Goal: Task Accomplishment & Management: Use online tool/utility

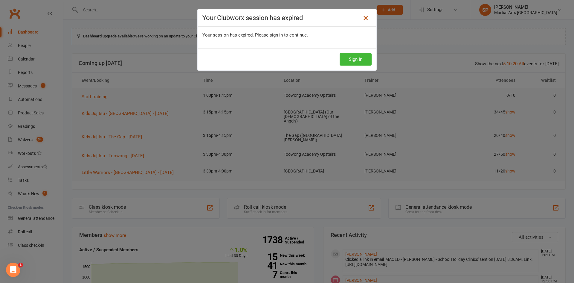
click at [365, 16] on icon at bounding box center [365, 17] width 7 height 7
click at [358, 59] on button "Sign In" at bounding box center [356, 59] width 32 height 13
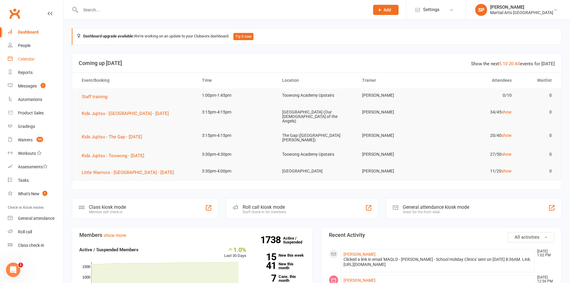
click at [22, 55] on link "Calendar" at bounding box center [35, 58] width 55 height 13
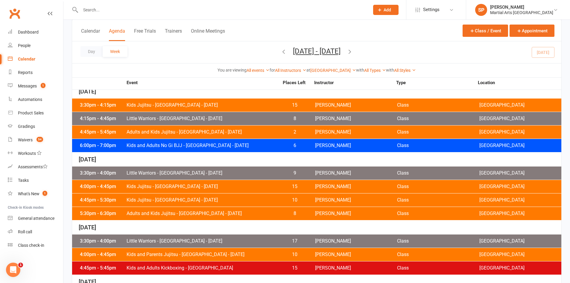
scroll to position [209, 0]
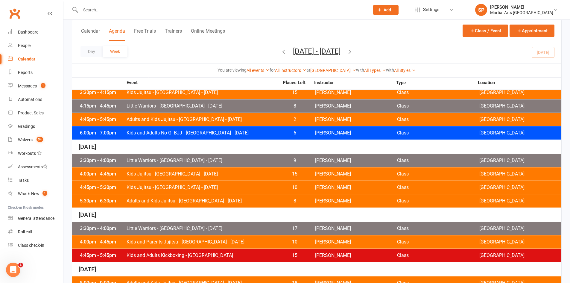
click at [182, 162] on span "Little Warriors - [GEOGRAPHIC_DATA] - [DATE]" at bounding box center [202, 160] width 153 height 5
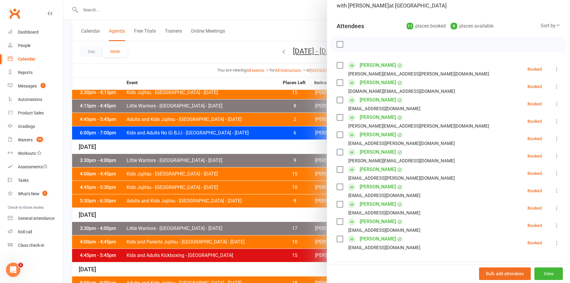
scroll to position [60, 0]
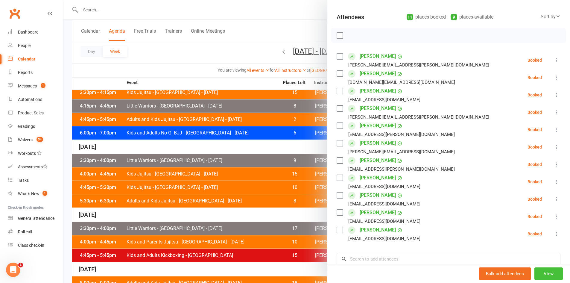
click at [539, 271] on button "View" at bounding box center [548, 273] width 28 height 13
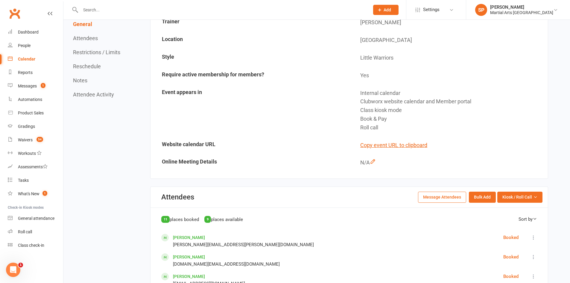
scroll to position [150, 0]
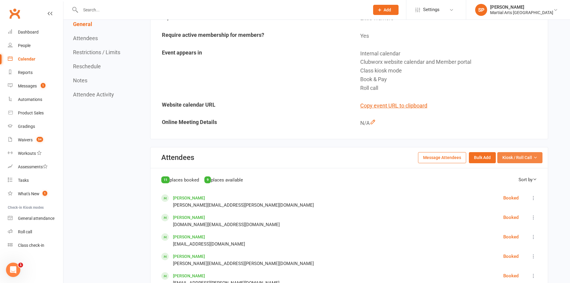
click at [512, 162] on button "Kiosk / Roll Call" at bounding box center [519, 157] width 45 height 11
click at [509, 183] on link "Enter Roll Call" at bounding box center [512, 183] width 59 height 12
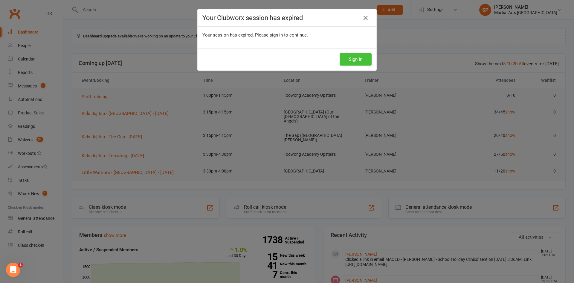
click at [359, 58] on button "Sign In" at bounding box center [356, 59] width 32 height 13
drag, startPoint x: 354, startPoint y: 61, endPoint x: 388, endPoint y: 52, distance: 34.8
click at [354, 60] on button "Sign In" at bounding box center [356, 59] width 32 height 13
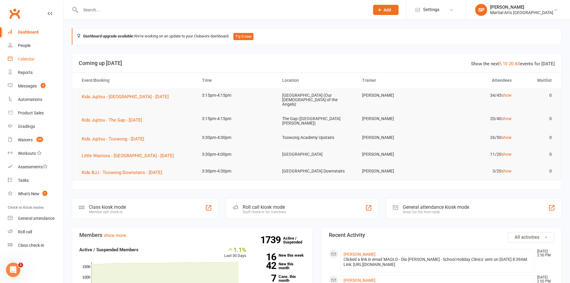
drag, startPoint x: 29, startPoint y: 60, endPoint x: 35, endPoint y: 63, distance: 6.3
click at [29, 60] on div "Calendar" at bounding box center [26, 59] width 17 height 5
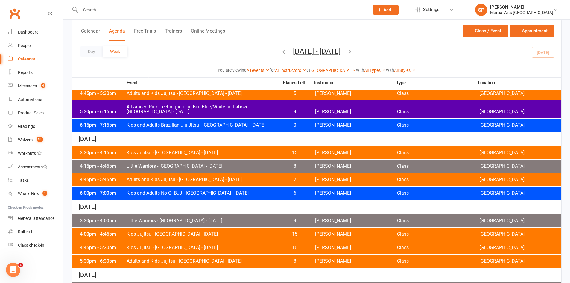
scroll to position [150, 0]
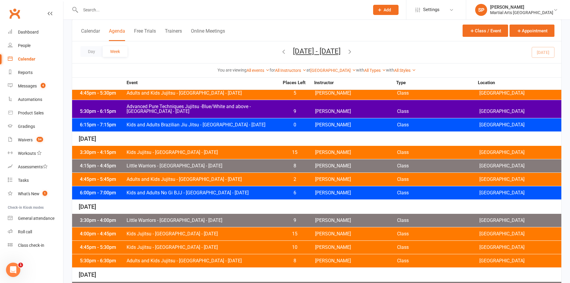
click at [175, 232] on span "Kids Jujitsu - [GEOGRAPHIC_DATA] - [DATE]" at bounding box center [202, 233] width 153 height 5
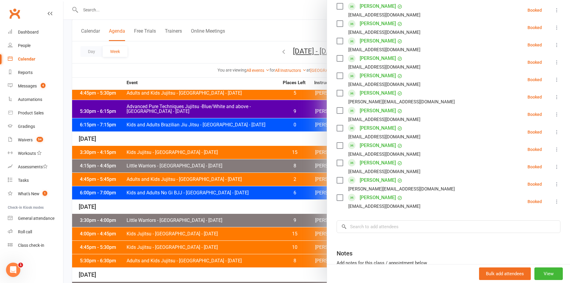
scroll to position [269, 0]
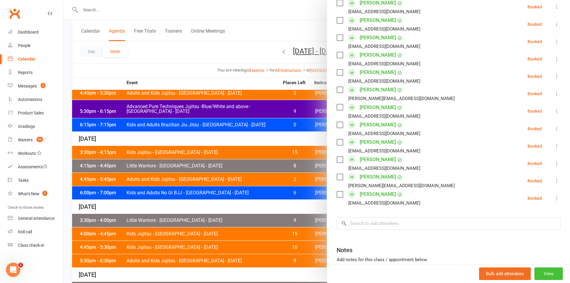
click at [542, 276] on button "View" at bounding box center [548, 273] width 28 height 13
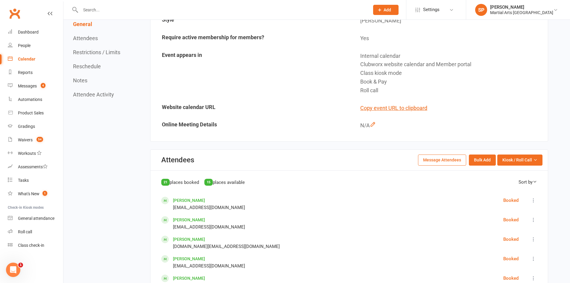
scroll to position [150, 0]
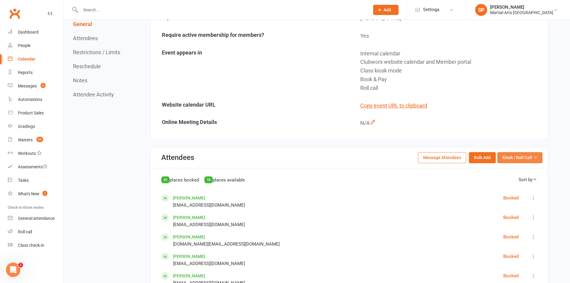
click at [531, 159] on span "Kiosk / Roll Call" at bounding box center [517, 157] width 30 height 7
click at [507, 180] on link "Enter Roll Call" at bounding box center [512, 183] width 59 height 12
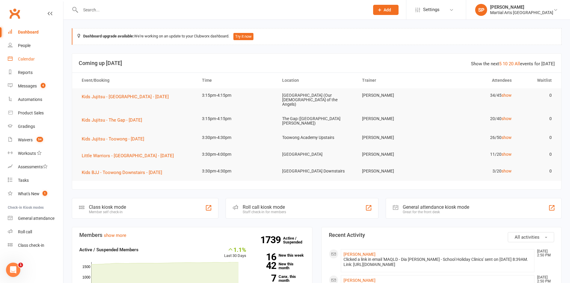
click at [34, 58] on div "Calendar" at bounding box center [26, 59] width 17 height 5
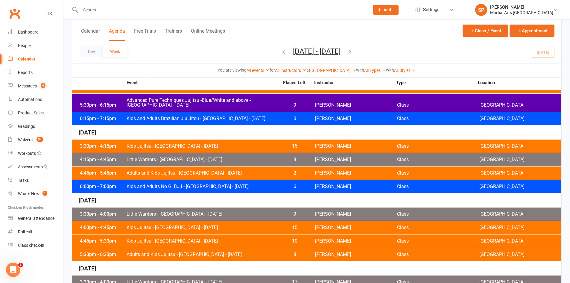
scroll to position [179, 0]
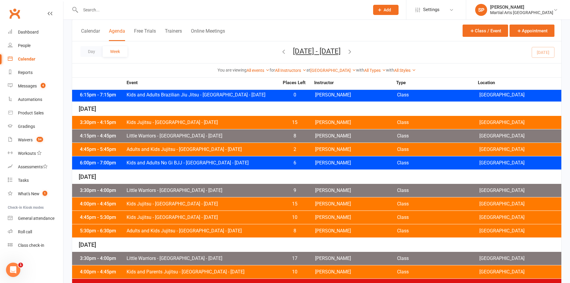
click at [180, 216] on span "Kids Jujitsu - [GEOGRAPHIC_DATA] - [DATE]" at bounding box center [202, 217] width 153 height 5
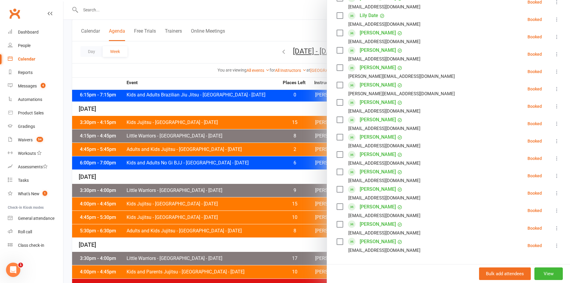
scroll to position [239, 0]
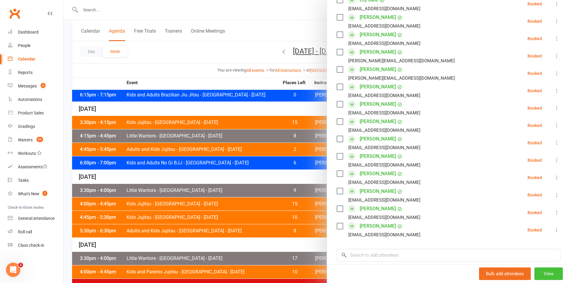
click at [539, 272] on button "View" at bounding box center [548, 273] width 28 height 13
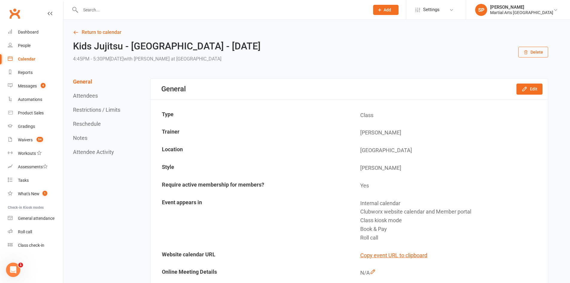
scroll to position [120, 0]
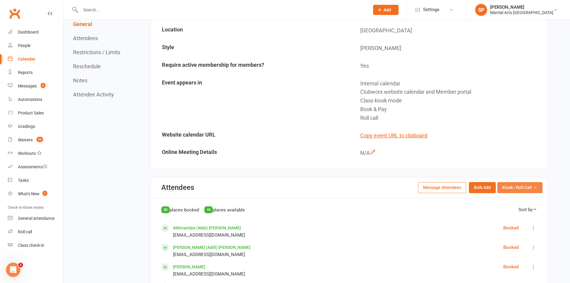
drag, startPoint x: 523, startPoint y: 183, endPoint x: 514, endPoint y: 199, distance: 18.4
click at [522, 184] on button "Kiosk / Roll Call" at bounding box center [519, 187] width 45 height 11
click at [509, 213] on link "Enter Roll Call" at bounding box center [512, 213] width 59 height 12
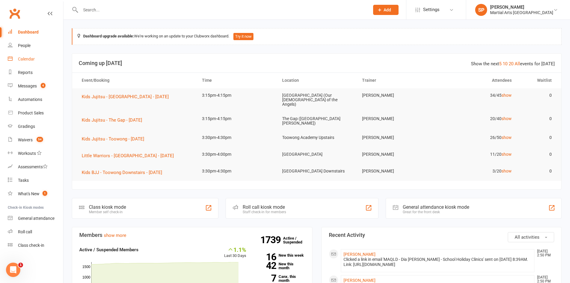
click at [22, 60] on div "Calendar" at bounding box center [26, 59] width 17 height 5
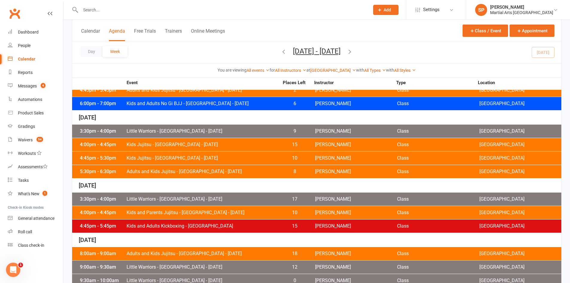
scroll to position [239, 0]
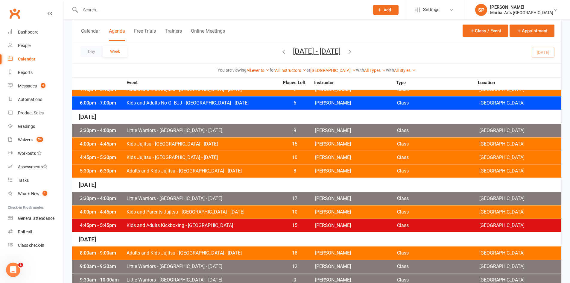
click at [211, 169] on span "Adults and Kids Jujitsu - Jamboree Heights - Thursday" at bounding box center [202, 170] width 153 height 5
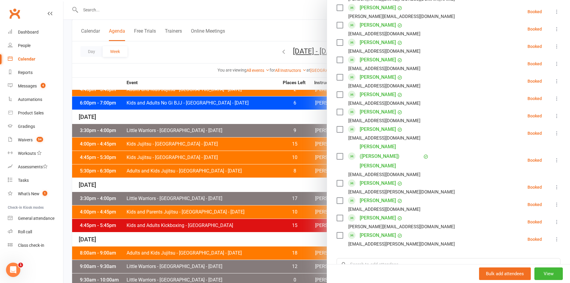
scroll to position [419, 0]
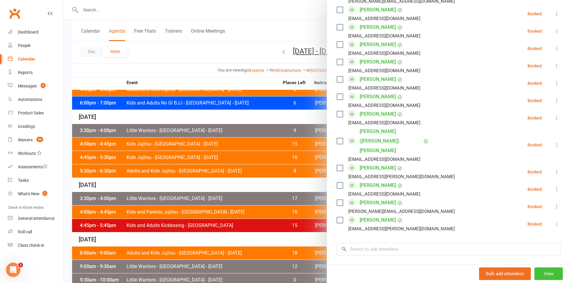
click at [539, 278] on button "View" at bounding box center [548, 273] width 28 height 13
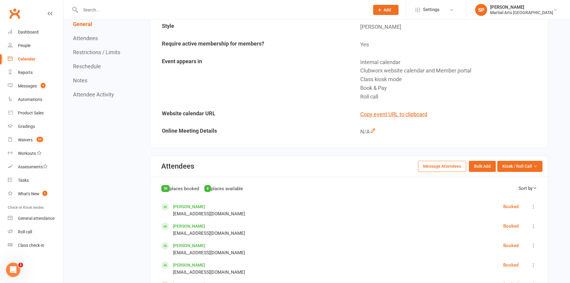
scroll to position [150, 0]
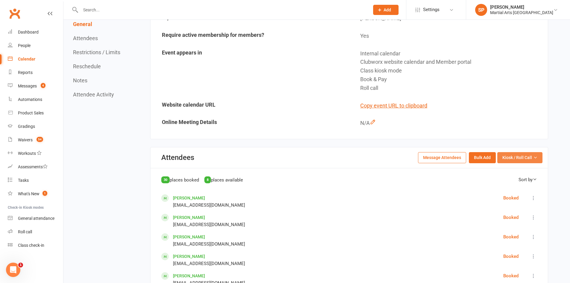
click at [514, 156] on span "Kiosk / Roll Call" at bounding box center [517, 157] width 30 height 7
click at [507, 185] on link "Enter Roll Call" at bounding box center [512, 183] width 59 height 12
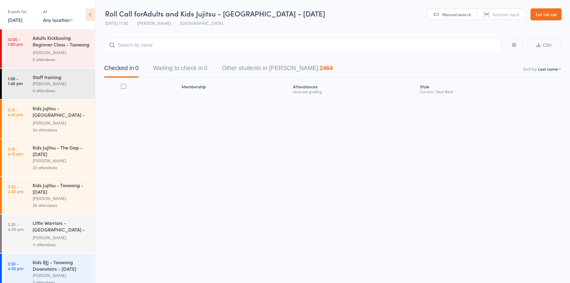
click at [89, 14] on icon at bounding box center [90, 14] width 9 height 13
click at [92, 14] on icon at bounding box center [90, 14] width 9 height 13
click at [91, 17] on icon at bounding box center [90, 14] width 9 height 13
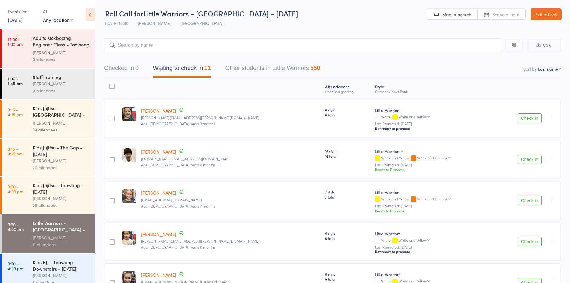
click at [90, 15] on icon at bounding box center [90, 14] width 9 height 13
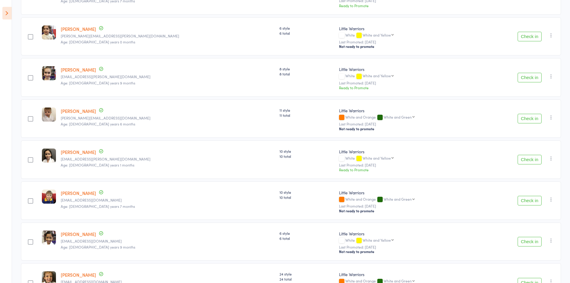
scroll to position [209, 0]
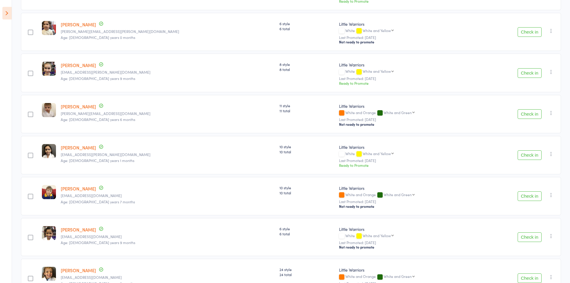
click at [526, 159] on button "Check in" at bounding box center [529, 155] width 24 height 10
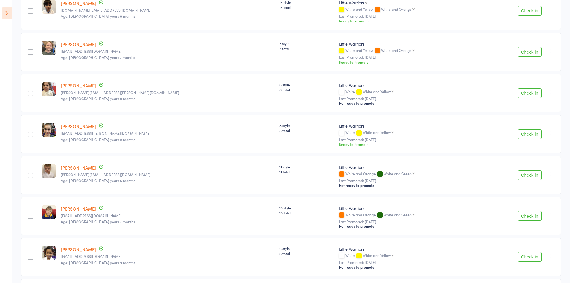
scroll to position [150, 0]
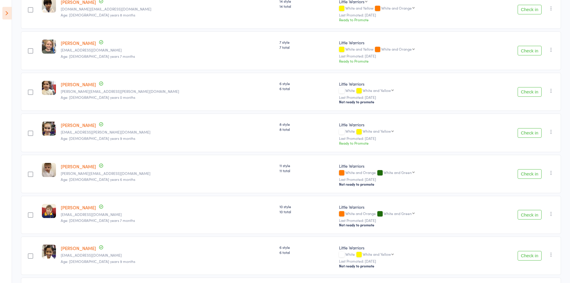
click at [525, 134] on button "Check in" at bounding box center [529, 133] width 24 height 10
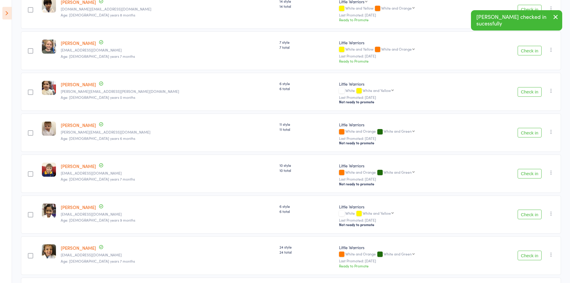
click at [525, 134] on button "Check in" at bounding box center [529, 133] width 24 height 10
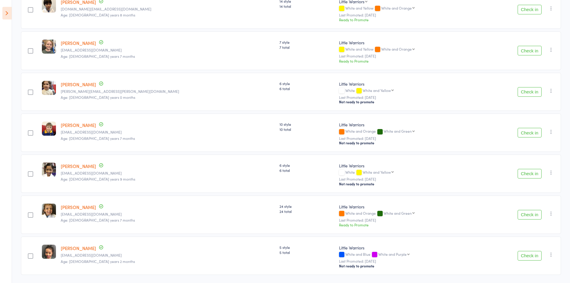
click at [530, 175] on button "Check in" at bounding box center [529, 174] width 24 height 10
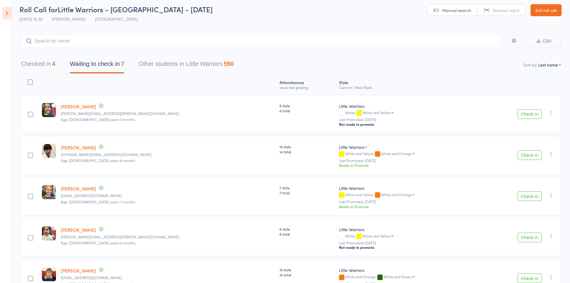
scroll to position [0, 0]
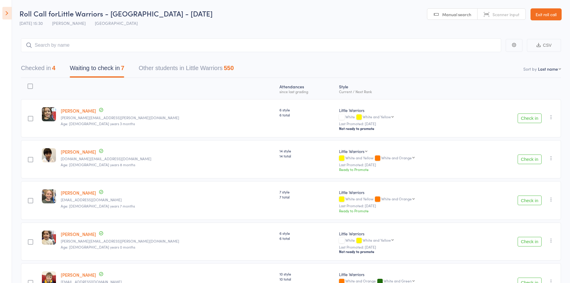
click at [532, 119] on button "Check in" at bounding box center [529, 118] width 24 height 10
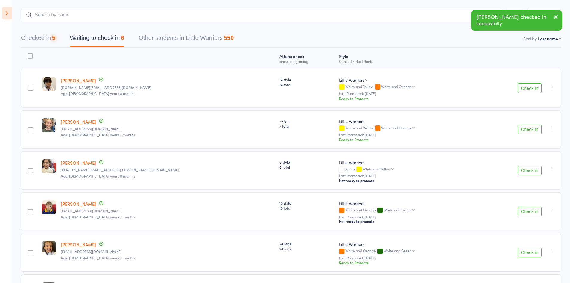
scroll to position [87, 0]
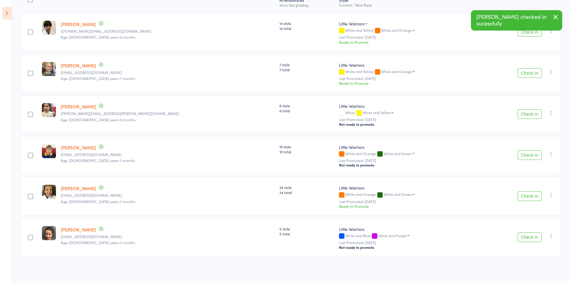
click at [538, 197] on button "Check in" at bounding box center [529, 196] width 24 height 10
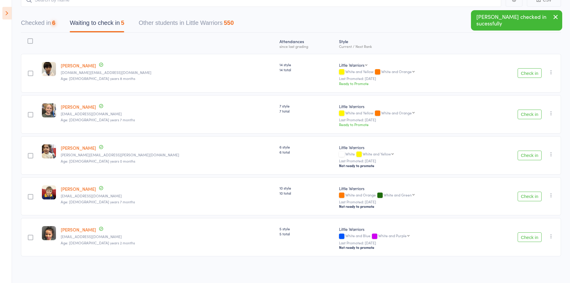
scroll to position [46, 0]
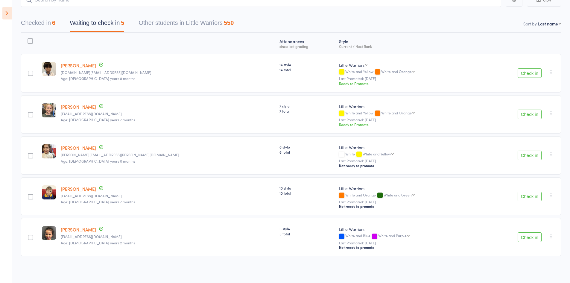
click at [529, 194] on button "Check in" at bounding box center [529, 196] width 24 height 10
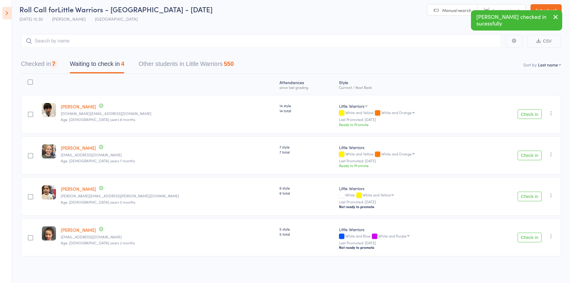
scroll to position [5, 0]
click at [527, 114] on button "Check in" at bounding box center [529, 114] width 24 height 10
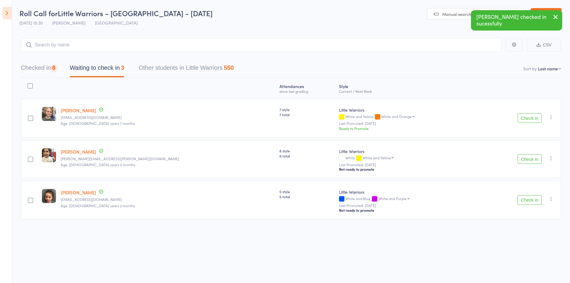
drag, startPoint x: 553, startPoint y: 20, endPoint x: 532, endPoint y: 22, distance: 21.4
click at [553, 20] on icon "button" at bounding box center [555, 16] width 7 height 7
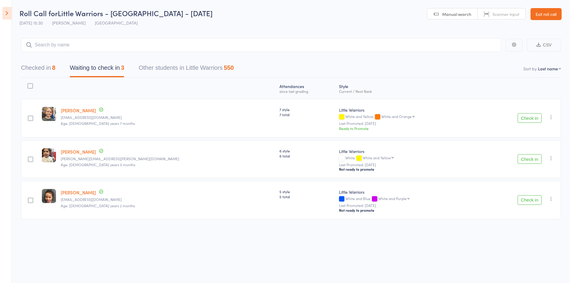
click at [528, 161] on button "Check in" at bounding box center [529, 159] width 24 height 10
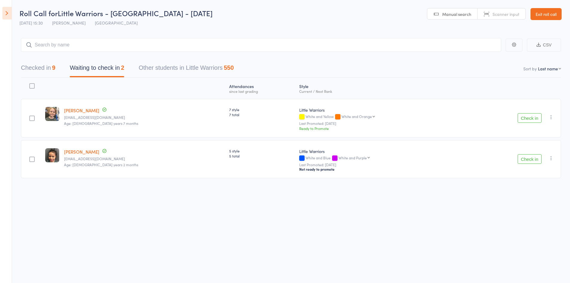
click at [552, 118] on icon "button" at bounding box center [551, 117] width 6 height 6
click at [534, 184] on li "Mark absent" at bounding box center [529, 185] width 49 height 8
click at [550, 159] on icon "button" at bounding box center [551, 158] width 6 height 6
click at [536, 225] on li "Mark absent" at bounding box center [529, 226] width 49 height 8
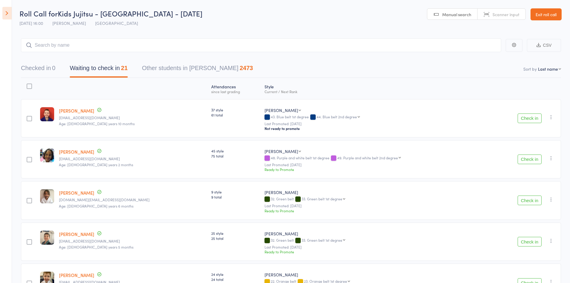
click at [91, 42] on input "search" at bounding box center [261, 45] width 480 height 14
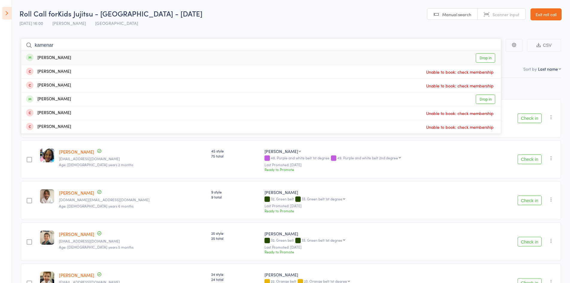
type input "kamenar"
click at [55, 58] on div "[PERSON_NAME]" at bounding box center [48, 57] width 45 height 7
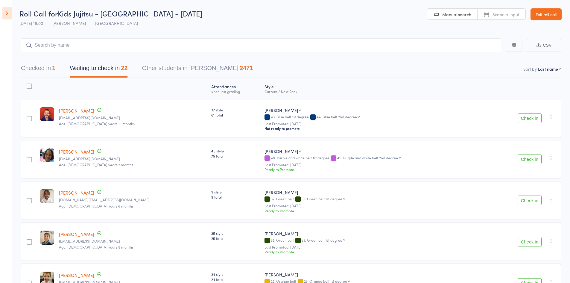
click at [527, 201] on button "Check in" at bounding box center [529, 200] width 24 height 10
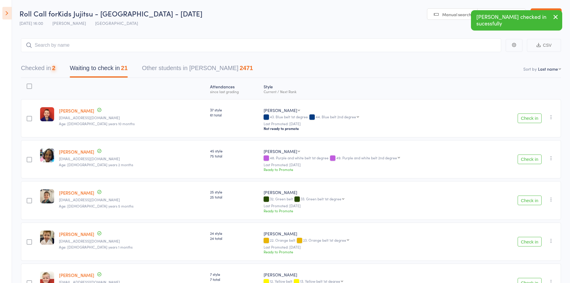
click at [528, 202] on button "Check in" at bounding box center [529, 200] width 24 height 10
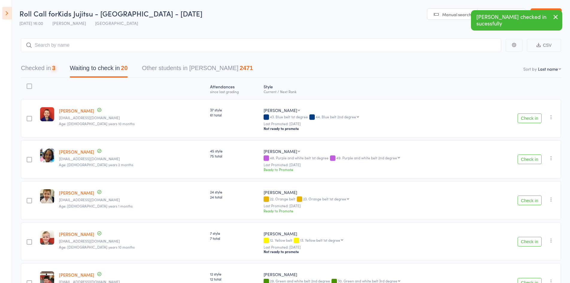
click at [528, 202] on button "Check in" at bounding box center [529, 200] width 24 height 10
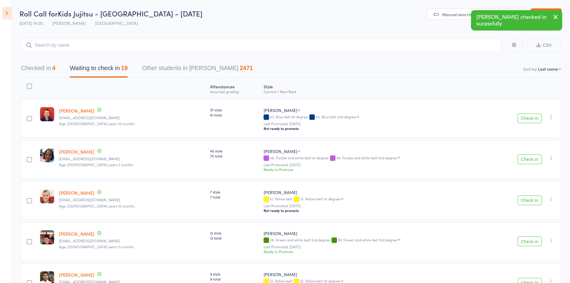
click at [531, 240] on button "Check in" at bounding box center [529, 241] width 24 height 10
click at [76, 50] on input "search" at bounding box center [261, 45] width 480 height 14
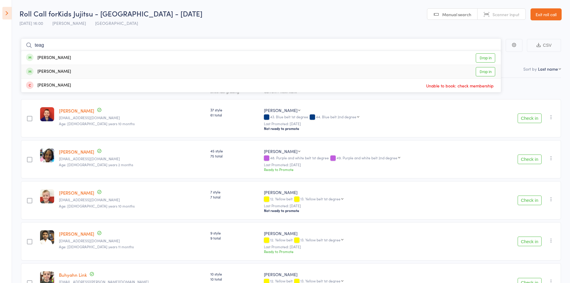
type input "teag"
click at [58, 68] on div "Teagan Dixon" at bounding box center [48, 71] width 45 height 7
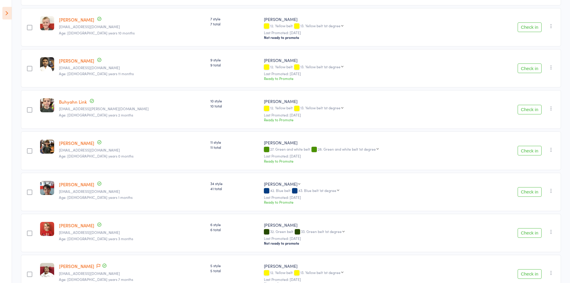
scroll to position [209, 0]
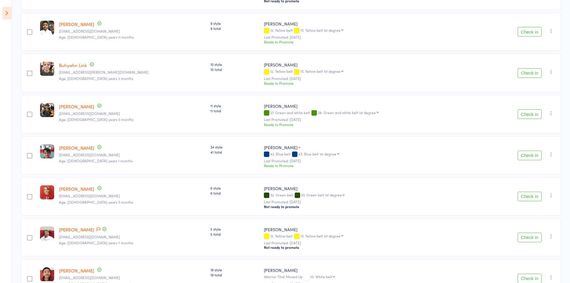
click at [526, 117] on button "Check in" at bounding box center [529, 114] width 24 height 10
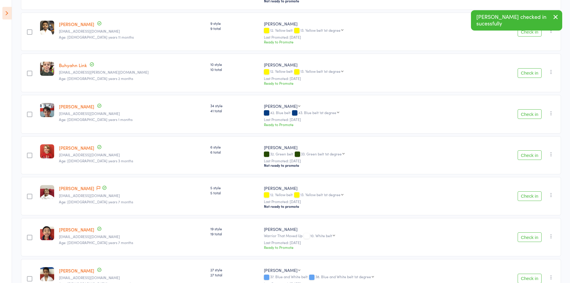
click at [520, 198] on button "Check in" at bounding box center [529, 196] width 24 height 10
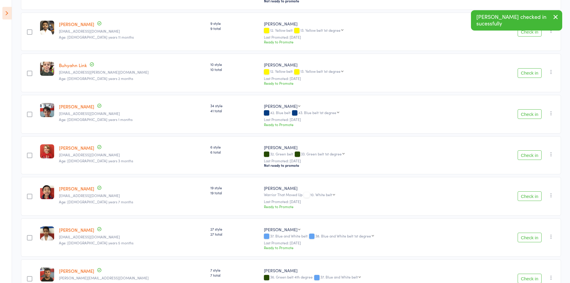
click at [520, 198] on button "Check in" at bounding box center [529, 196] width 24 height 10
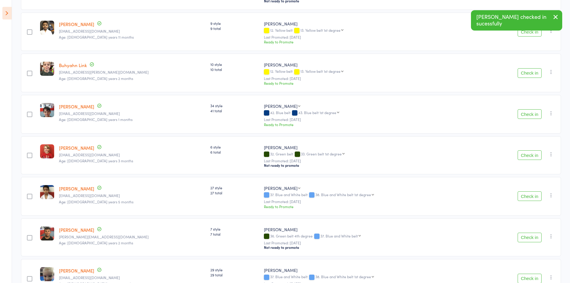
click at [520, 198] on button "Check in" at bounding box center [529, 196] width 24 height 10
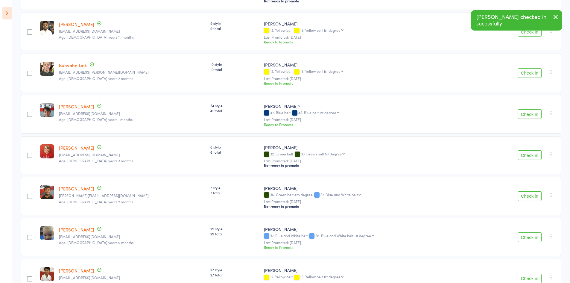
click at [520, 198] on button "Check in" at bounding box center [529, 196] width 24 height 10
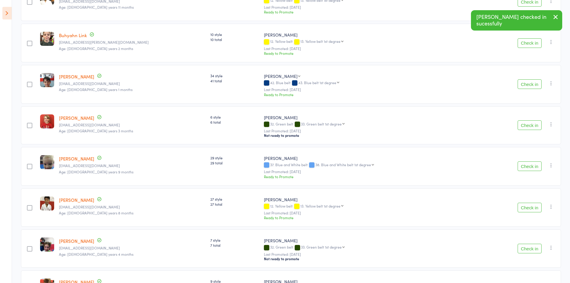
scroll to position [269, 0]
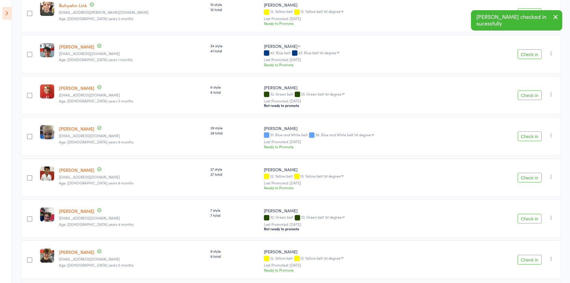
click at [531, 218] on button "Check in" at bounding box center [529, 219] width 24 height 10
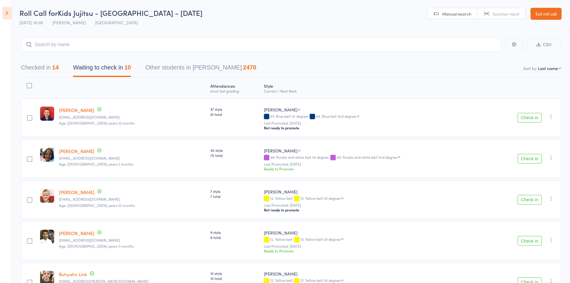
scroll to position [0, 0]
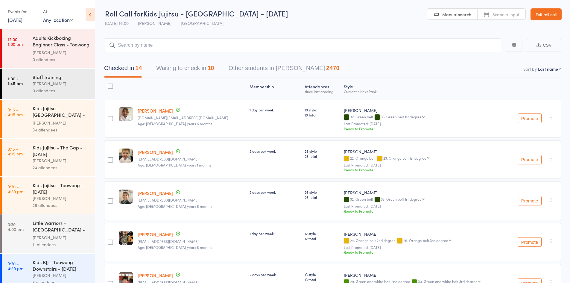
click at [89, 13] on icon at bounding box center [90, 14] width 9 height 13
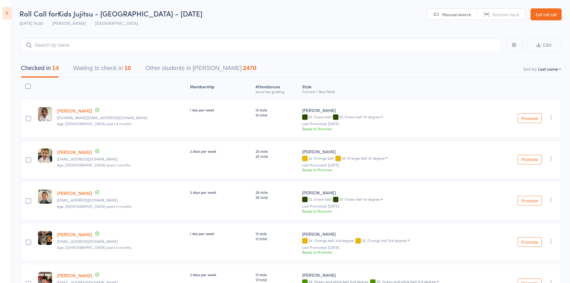
click at [100, 72] on button "Waiting to check in 10" at bounding box center [102, 70] width 58 height 16
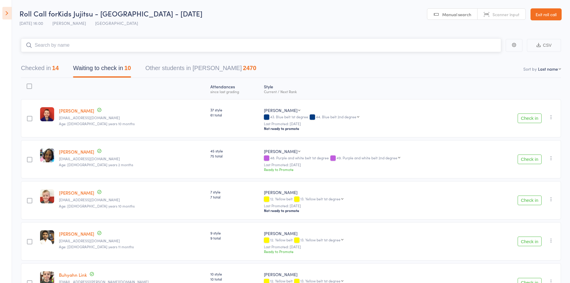
drag, startPoint x: 79, startPoint y: 46, endPoint x: 96, endPoint y: 38, distance: 19.1
click at [81, 45] on input "search" at bounding box center [261, 45] width 480 height 14
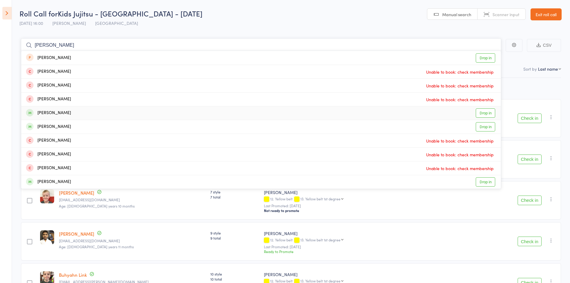
type input "marcus"
click at [57, 113] on div "Marcus Hall" at bounding box center [48, 112] width 45 height 7
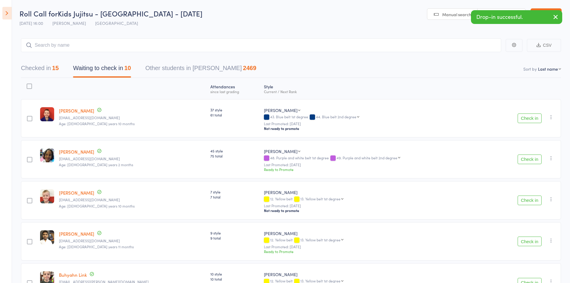
click at [549, 117] on icon "button" at bounding box center [551, 117] width 6 height 6
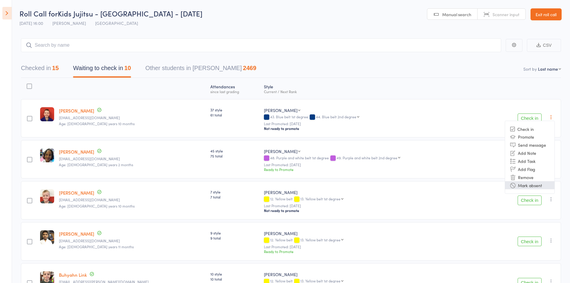
click at [521, 186] on li "Mark absent" at bounding box center [529, 185] width 49 height 8
click at [552, 157] on icon "button" at bounding box center [551, 158] width 6 height 6
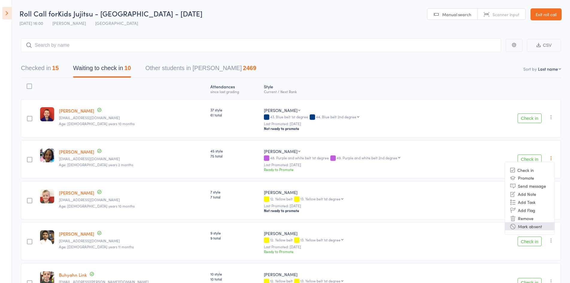
click at [537, 224] on li "Mark absent" at bounding box center [529, 226] width 49 height 8
click at [549, 196] on div "Check in Promote Send message Add Note Add Task Add Flag Remove Mark absent" at bounding box center [550, 198] width 7 height 7
click at [552, 201] on icon "button" at bounding box center [551, 199] width 6 height 6
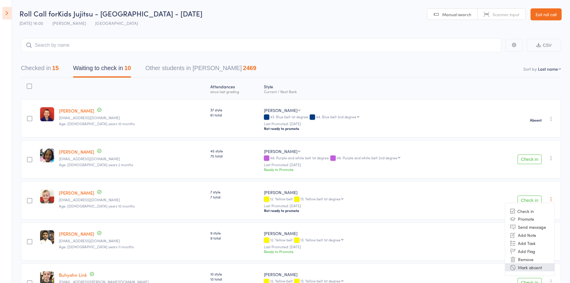
click at [536, 268] on li "Mark absent" at bounding box center [529, 267] width 49 height 8
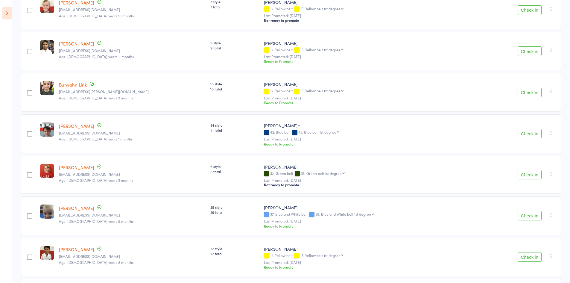
scroll to position [179, 0]
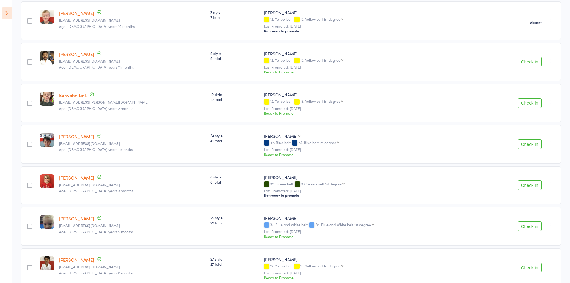
click at [551, 62] on icon "button" at bounding box center [551, 61] width 6 height 6
click at [534, 128] on li "Mark absent" at bounding box center [529, 129] width 49 height 8
click at [552, 102] on icon "button" at bounding box center [551, 102] width 6 height 6
click at [535, 171] on li "Mark absent" at bounding box center [529, 170] width 49 height 8
click at [552, 145] on icon "button" at bounding box center [551, 143] width 6 height 6
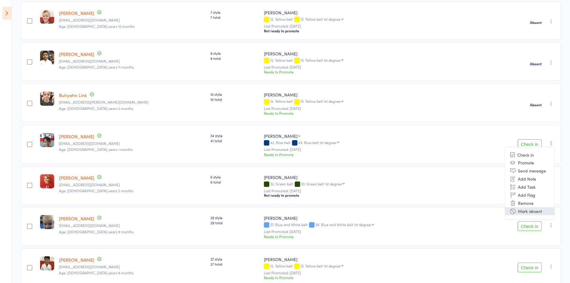
click at [529, 210] on li "Mark absent" at bounding box center [529, 211] width 49 height 8
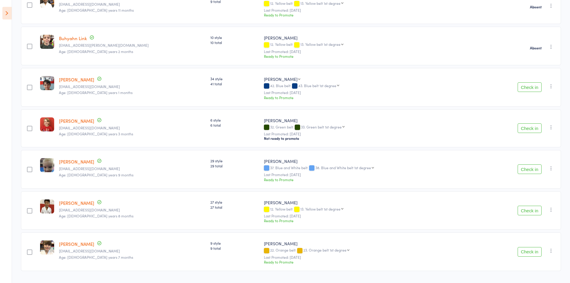
scroll to position [252, 0]
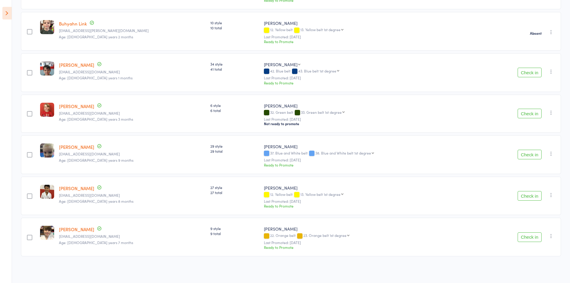
click at [555, 111] on div "Check in Check in Promote Send message Add Note Add Task Add Flag Remove Mark a…" at bounding box center [524, 114] width 73 height 38
click at [554, 111] on button "button" at bounding box center [550, 112] width 7 height 7
click at [522, 183] on li "Mark absent" at bounding box center [529, 180] width 49 height 8
click at [549, 155] on icon "button" at bounding box center [551, 153] width 6 height 6
click at [534, 220] on li "Mark absent" at bounding box center [529, 221] width 49 height 8
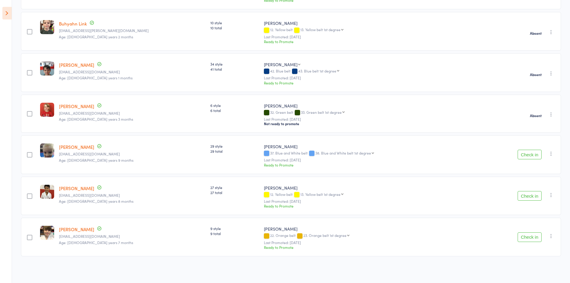
click at [551, 191] on button "button" at bounding box center [550, 194] width 7 height 7
click at [540, 263] on li "Mark absent" at bounding box center [529, 263] width 49 height 8
click at [549, 235] on icon "button" at bounding box center [551, 236] width 6 height 6
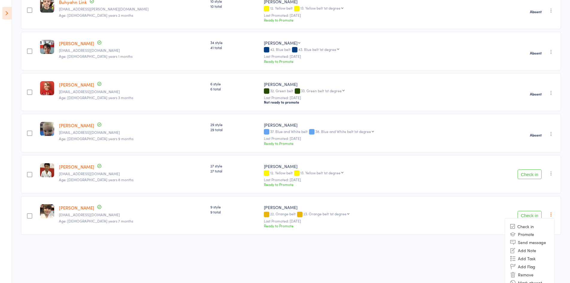
scroll to position [281, 0]
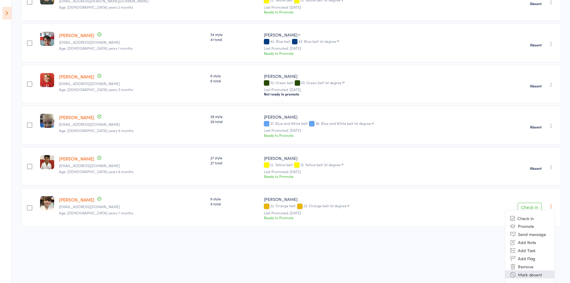
click at [529, 273] on li "Mark absent" at bounding box center [529, 274] width 49 height 8
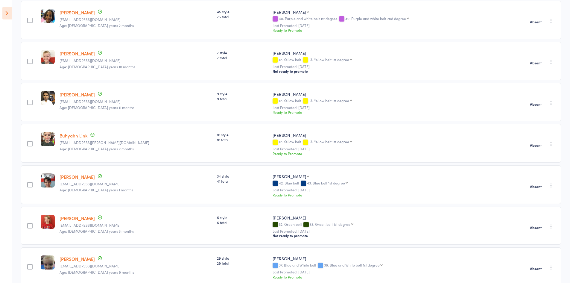
scroll to position [0, 0]
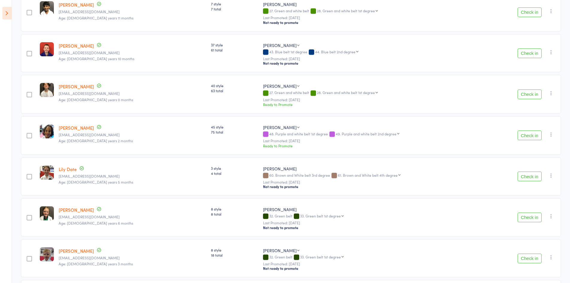
scroll to position [209, 0]
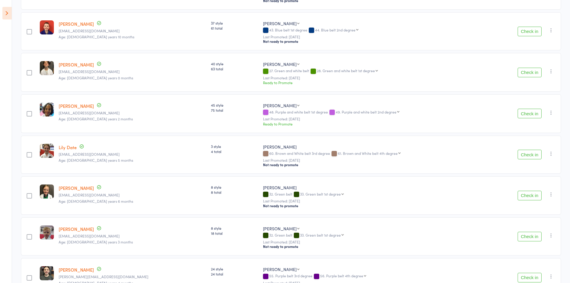
click at [528, 75] on button "Check in" at bounding box center [529, 73] width 24 height 10
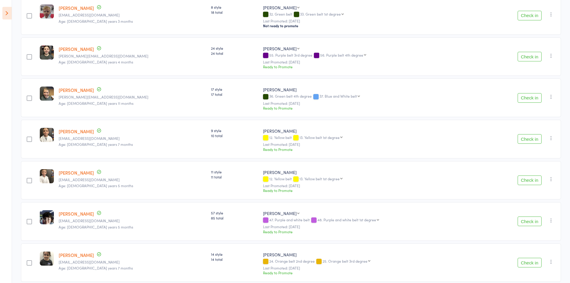
scroll to position [419, 0]
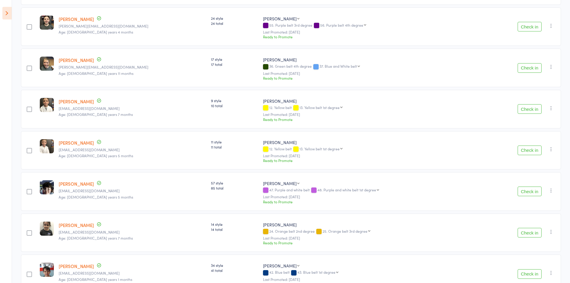
click at [533, 112] on button "Check in" at bounding box center [529, 109] width 24 height 10
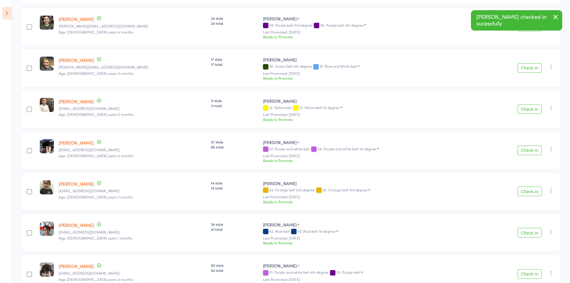
click at [533, 113] on button "Check in" at bounding box center [529, 109] width 24 height 10
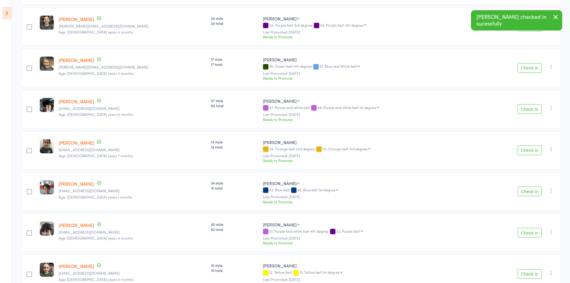
click at [533, 113] on button "Check in" at bounding box center [529, 109] width 24 height 10
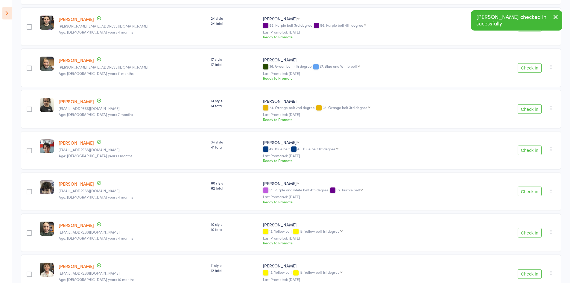
click at [533, 113] on button "Check in" at bounding box center [529, 109] width 24 height 10
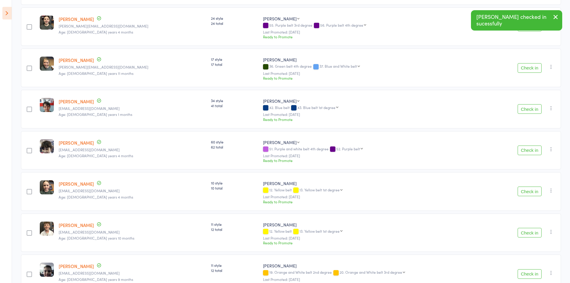
click at [533, 113] on button "Check in" at bounding box center [529, 109] width 24 height 10
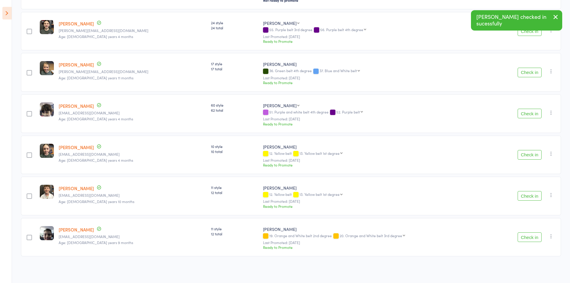
click at [533, 113] on button "Check in" at bounding box center [529, 114] width 24 height 10
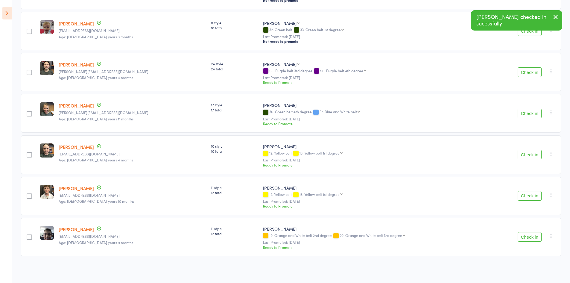
click at [533, 113] on button "Check in" at bounding box center [529, 114] width 24 height 10
click at [529, 153] on button "Check in" at bounding box center [529, 155] width 24 height 10
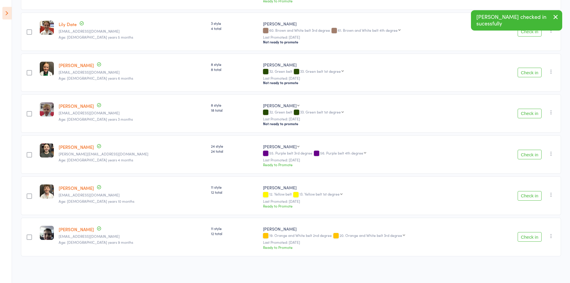
scroll to position [293, 0]
click at [527, 197] on button "Check in" at bounding box center [529, 196] width 24 height 10
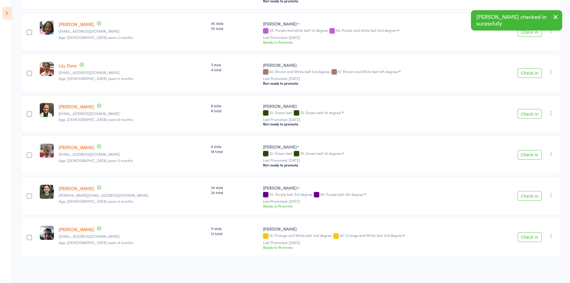
scroll to position [0, 0]
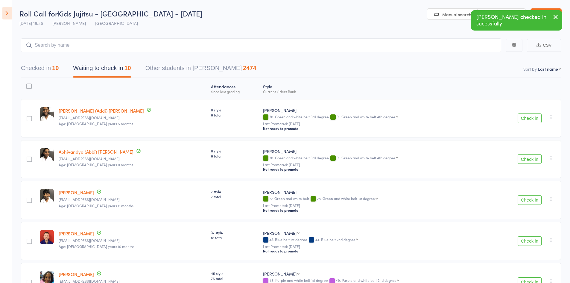
click at [48, 66] on button "Checked in 10" at bounding box center [40, 70] width 38 height 16
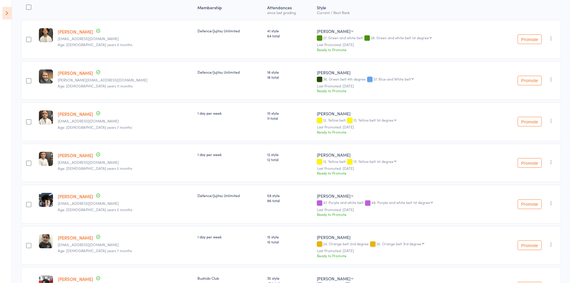
scroll to position [72, 0]
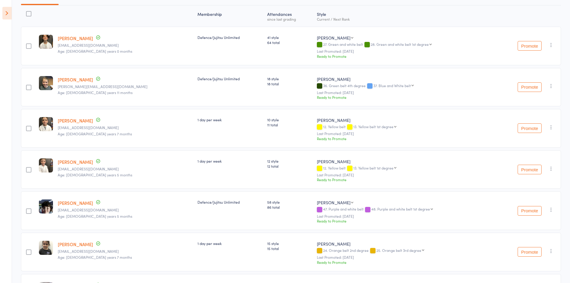
click at [550, 86] on icon "button" at bounding box center [551, 86] width 6 height 6
click at [533, 100] on li "Undo check-in" at bounding box center [529, 97] width 49 height 7
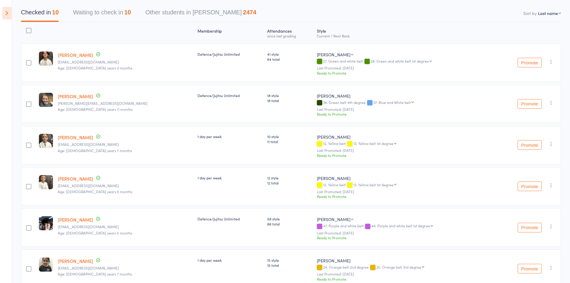
scroll to position [42, 0]
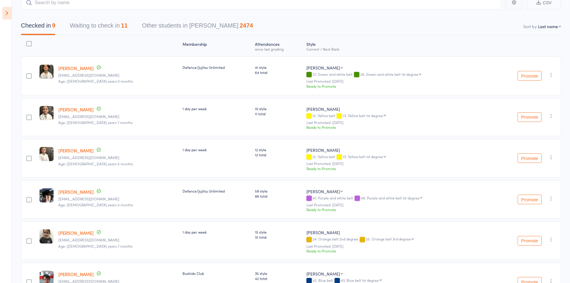
click at [120, 32] on button "Waiting to check in 11" at bounding box center [99, 27] width 58 height 16
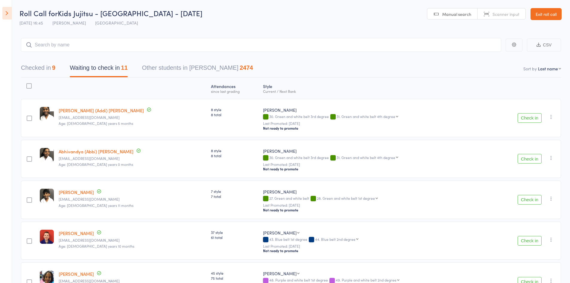
scroll to position [0, 0]
click at [85, 47] on input "search" at bounding box center [261, 45] width 480 height 14
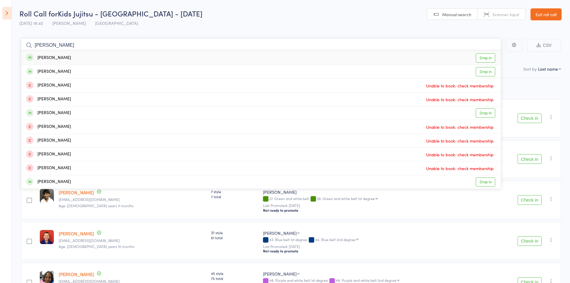
type input "john bacon"
click at [490, 59] on link "Drop in" at bounding box center [485, 57] width 19 height 9
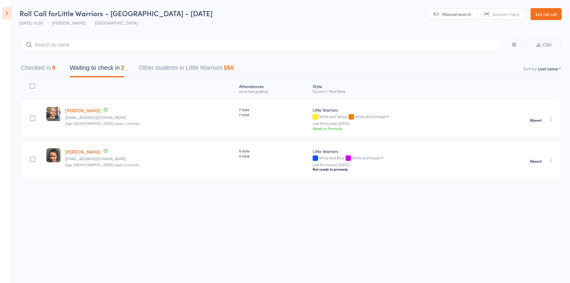
click at [543, 15] on link "Exit roll call" at bounding box center [545, 14] width 31 height 12
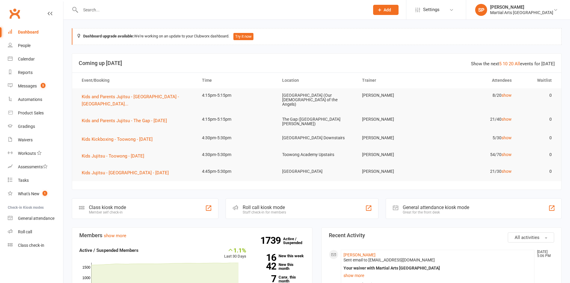
click at [97, 11] on input "text" at bounding box center [222, 10] width 287 height 8
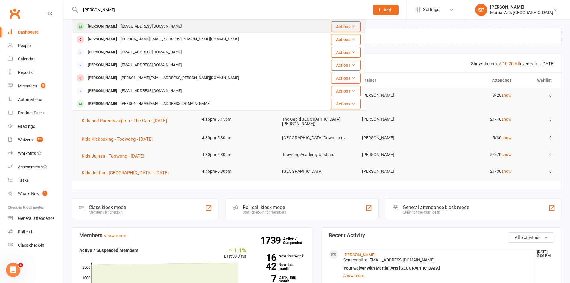
type input "[PERSON_NAME]"
click at [119, 25] on div "[EMAIL_ADDRESS][DOMAIN_NAME]" at bounding box center [151, 26] width 64 height 9
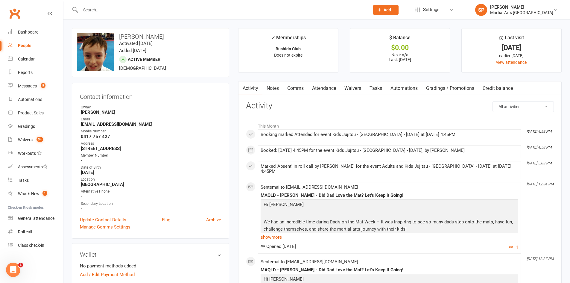
click at [328, 88] on link "Attendance" at bounding box center [324, 88] width 32 height 14
